Goal: Information Seeking & Learning: Learn about a topic

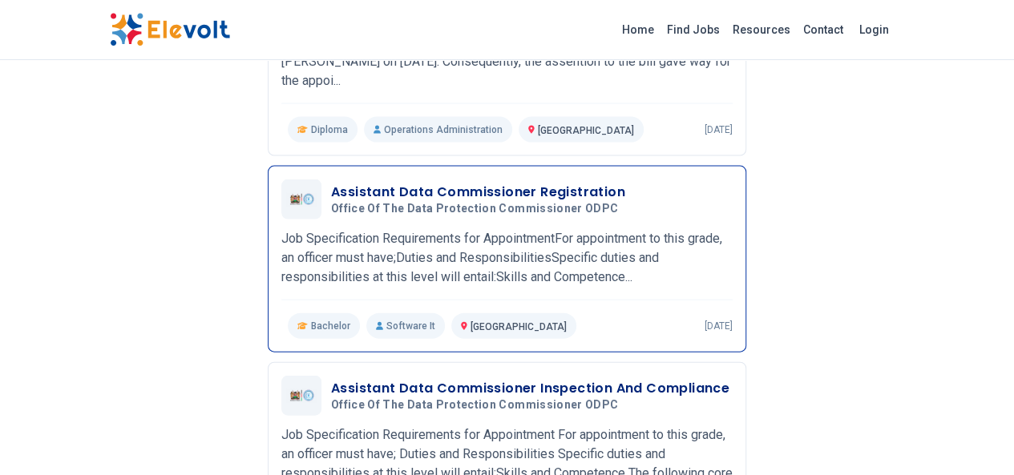
scroll to position [1683, 0]
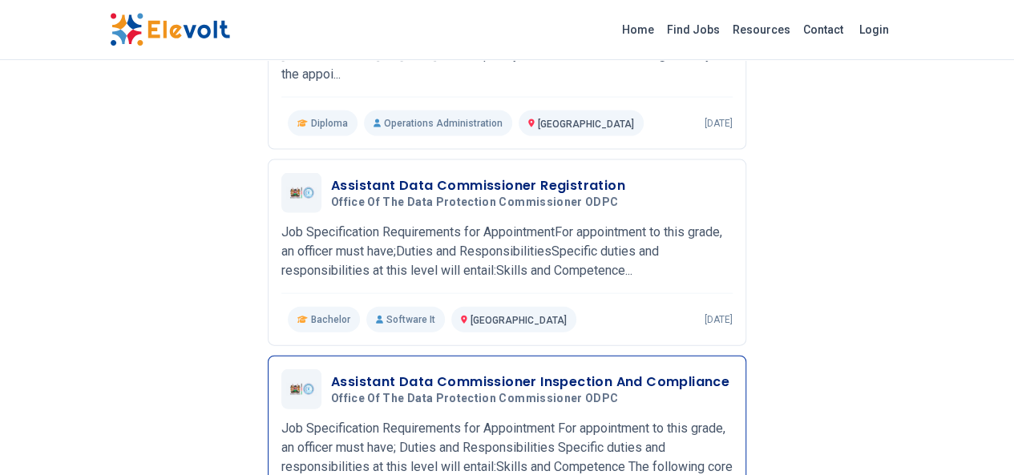
click at [377, 373] on h3 "Assistant Data Commissioner Inspection And Compliance" at bounding box center [530, 382] width 398 height 19
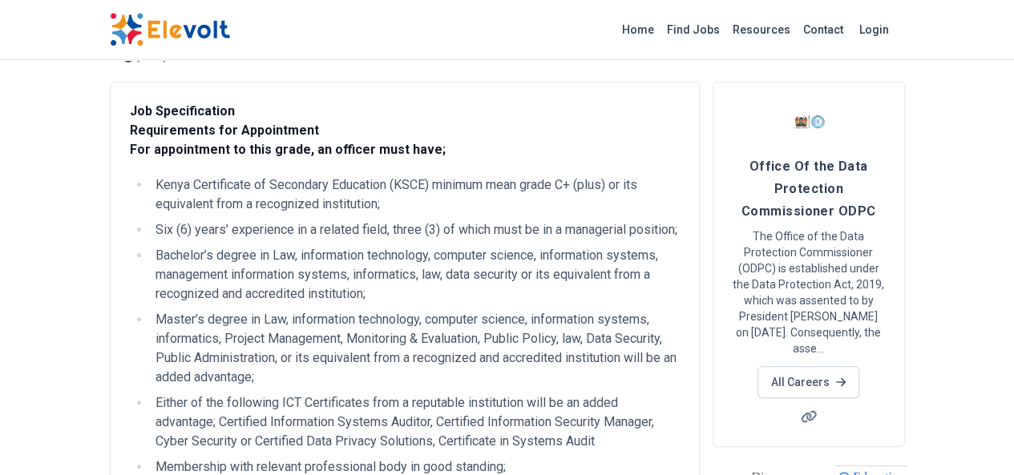
scroll to position [160, 0]
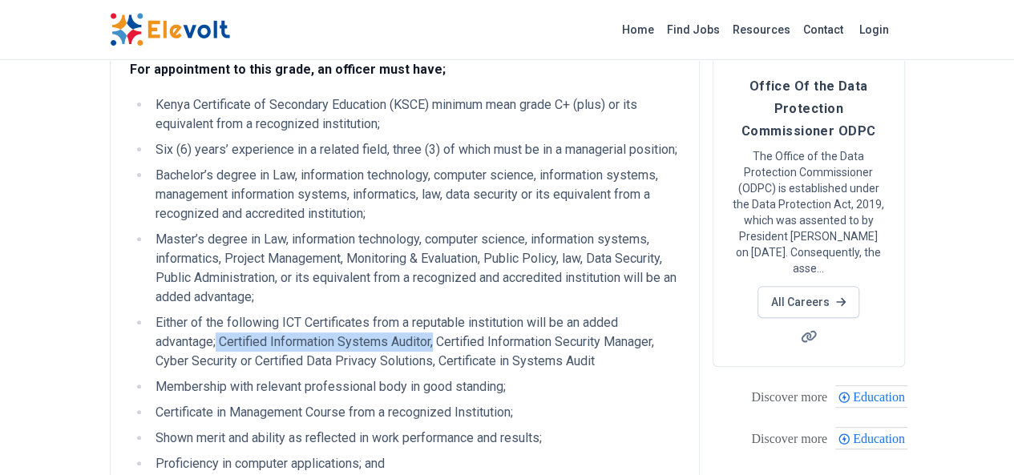
drag, startPoint x: 593, startPoint y: 279, endPoint x: 154, endPoint y: 308, distance: 440.1
click at [154, 313] on li "Either of the following ICT Certificates from a reputable institution will be a…" at bounding box center [415, 342] width 529 height 58
copy li "Certified Information Systems Auditor,"
